Goal: Information Seeking & Learning: Learn about a topic

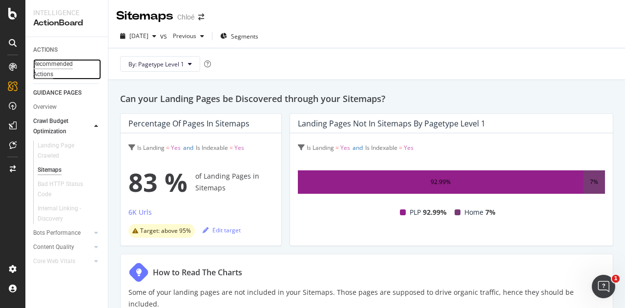
click at [55, 67] on div "Recommended Actions" at bounding box center [62, 69] width 59 height 21
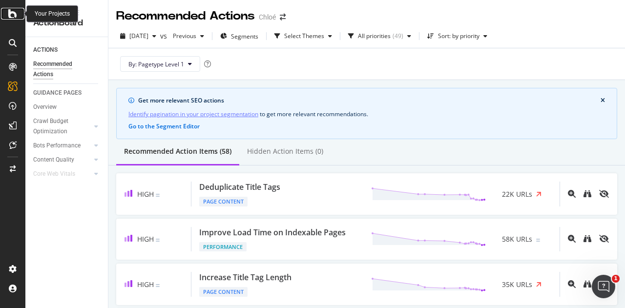
click at [14, 13] on icon at bounding box center [12, 14] width 9 height 12
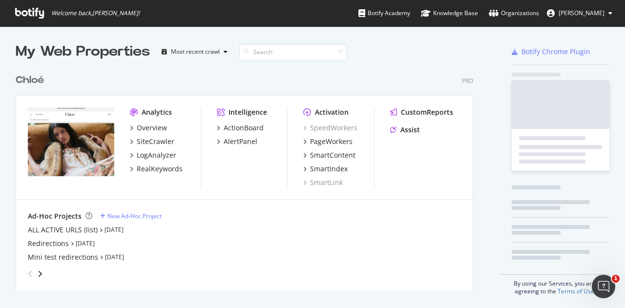
scroll to position [222, 458]
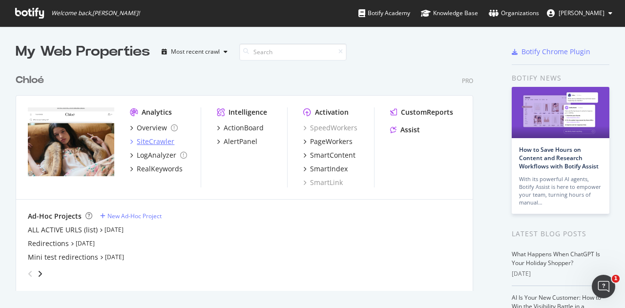
click at [150, 142] on div "SiteCrawler" at bounding box center [156, 142] width 38 height 10
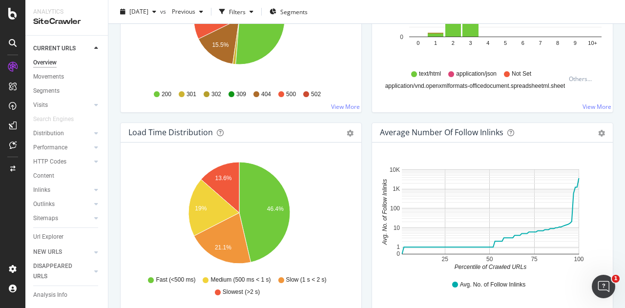
scroll to position [684, 0]
